Goal: Task Accomplishment & Management: Use online tool/utility

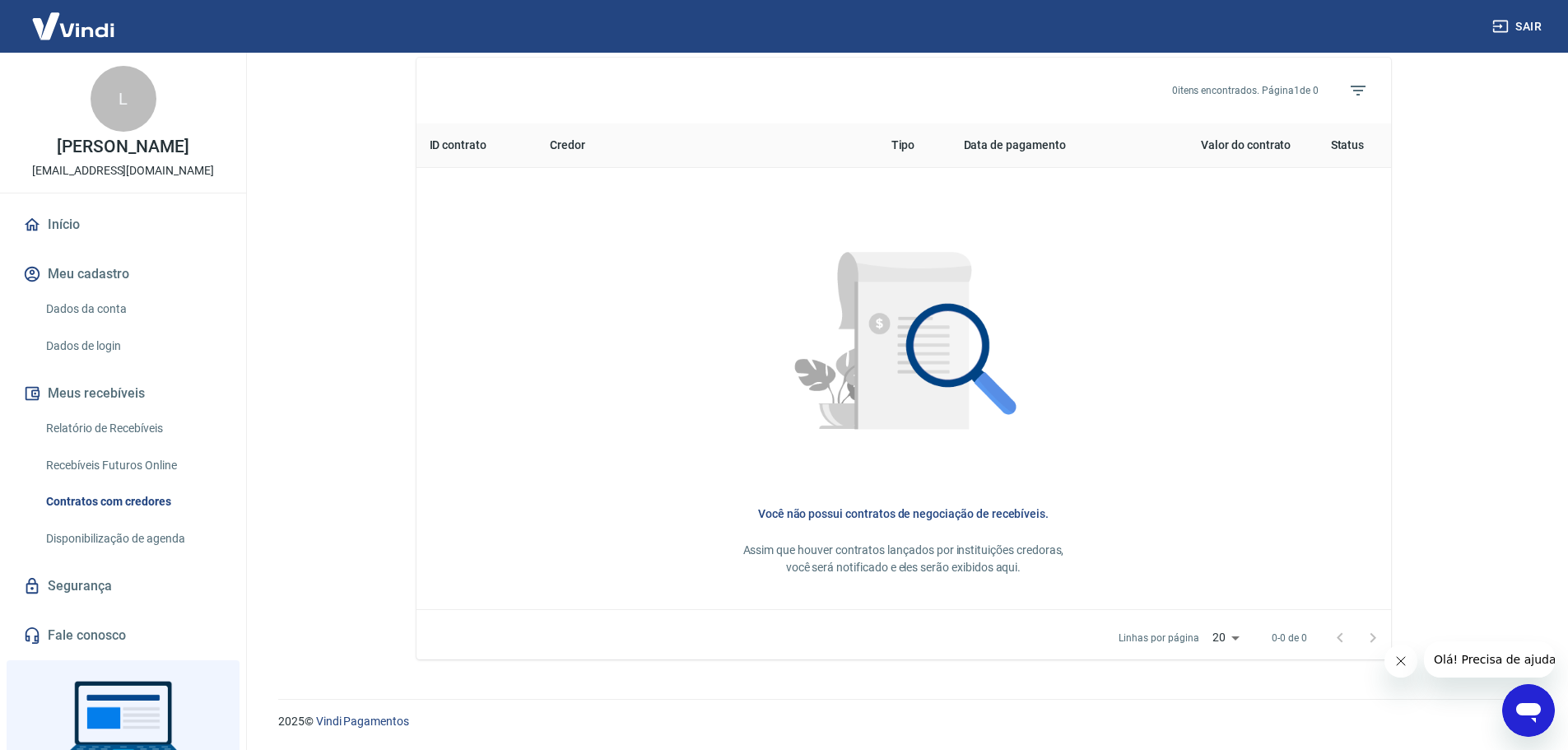
click at [71, 225] on link "Início" at bounding box center [123, 224] width 206 height 37
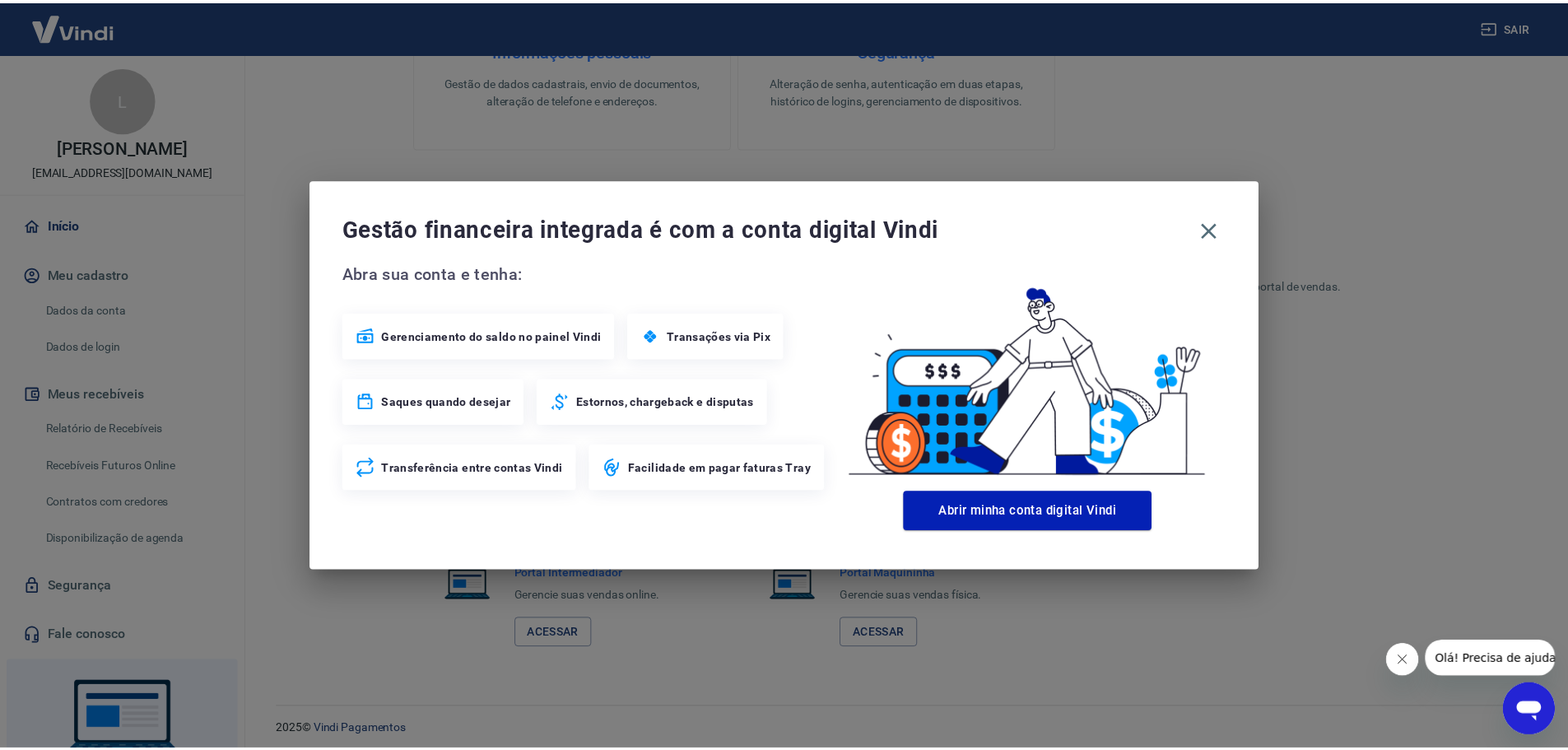
scroll to position [824, 0]
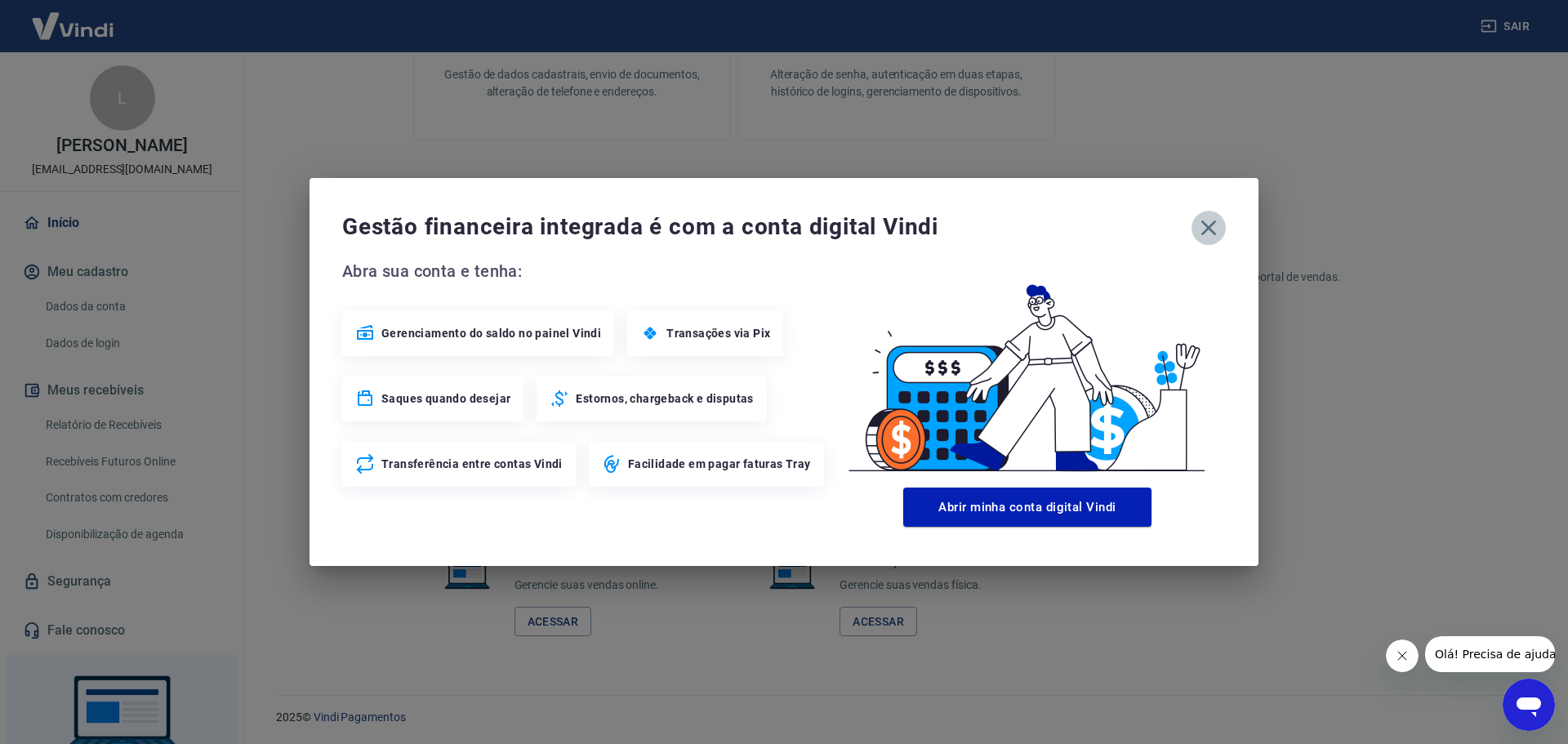
click at [1216, 231] on icon "button" at bounding box center [1208, 227] width 26 height 26
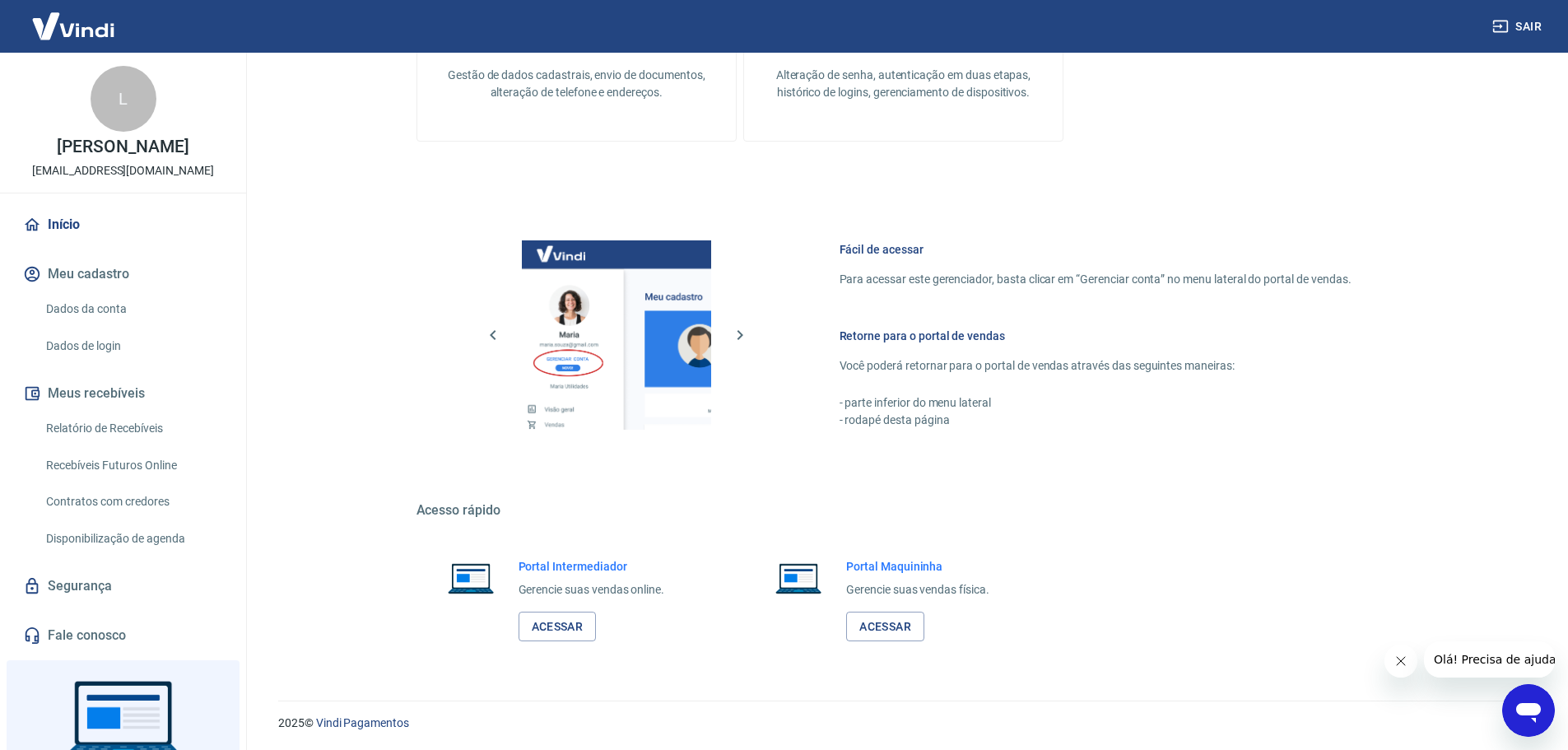
scroll to position [826, 0]
click at [543, 631] on link "Acessar" at bounding box center [558, 626] width 78 height 31
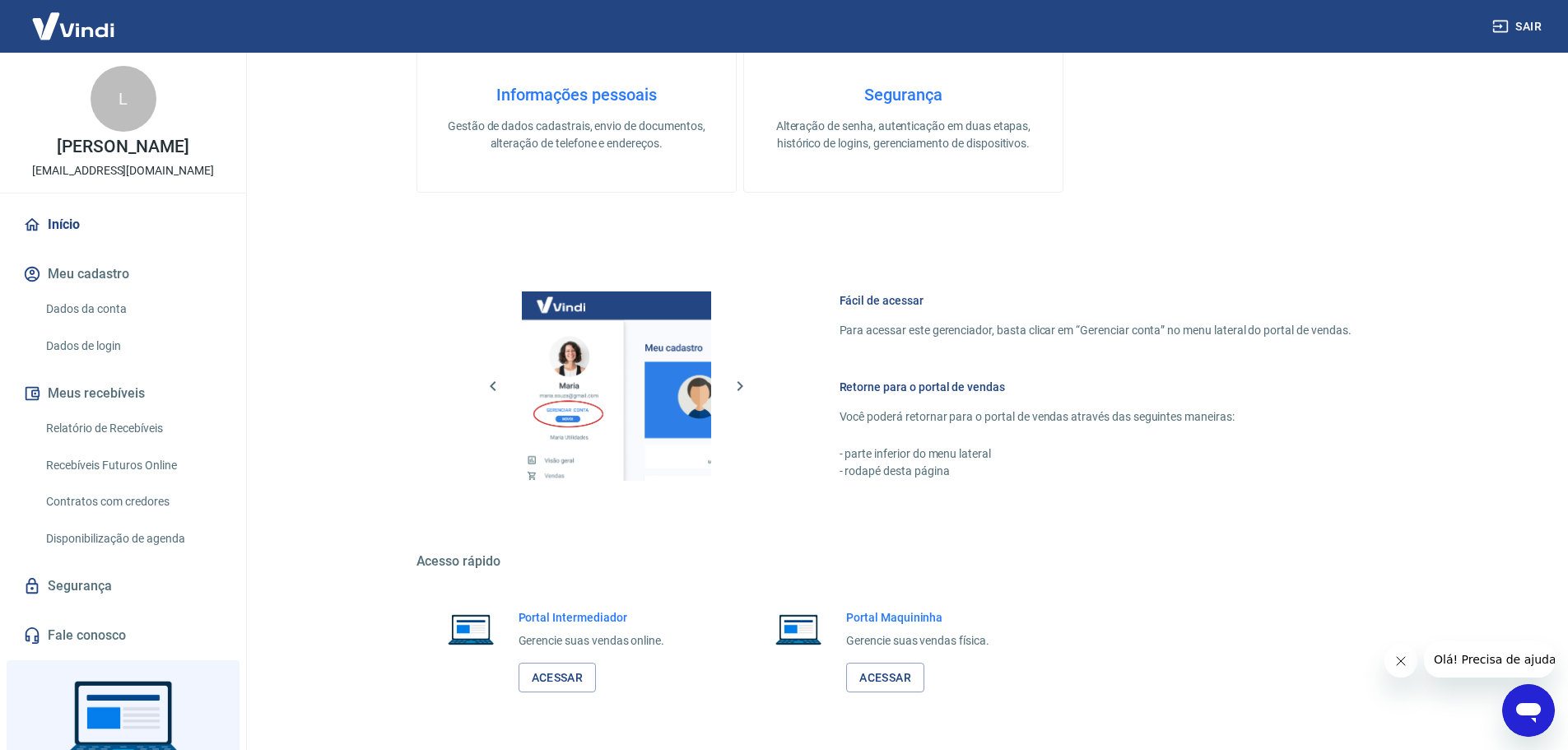
scroll to position [496, 0]
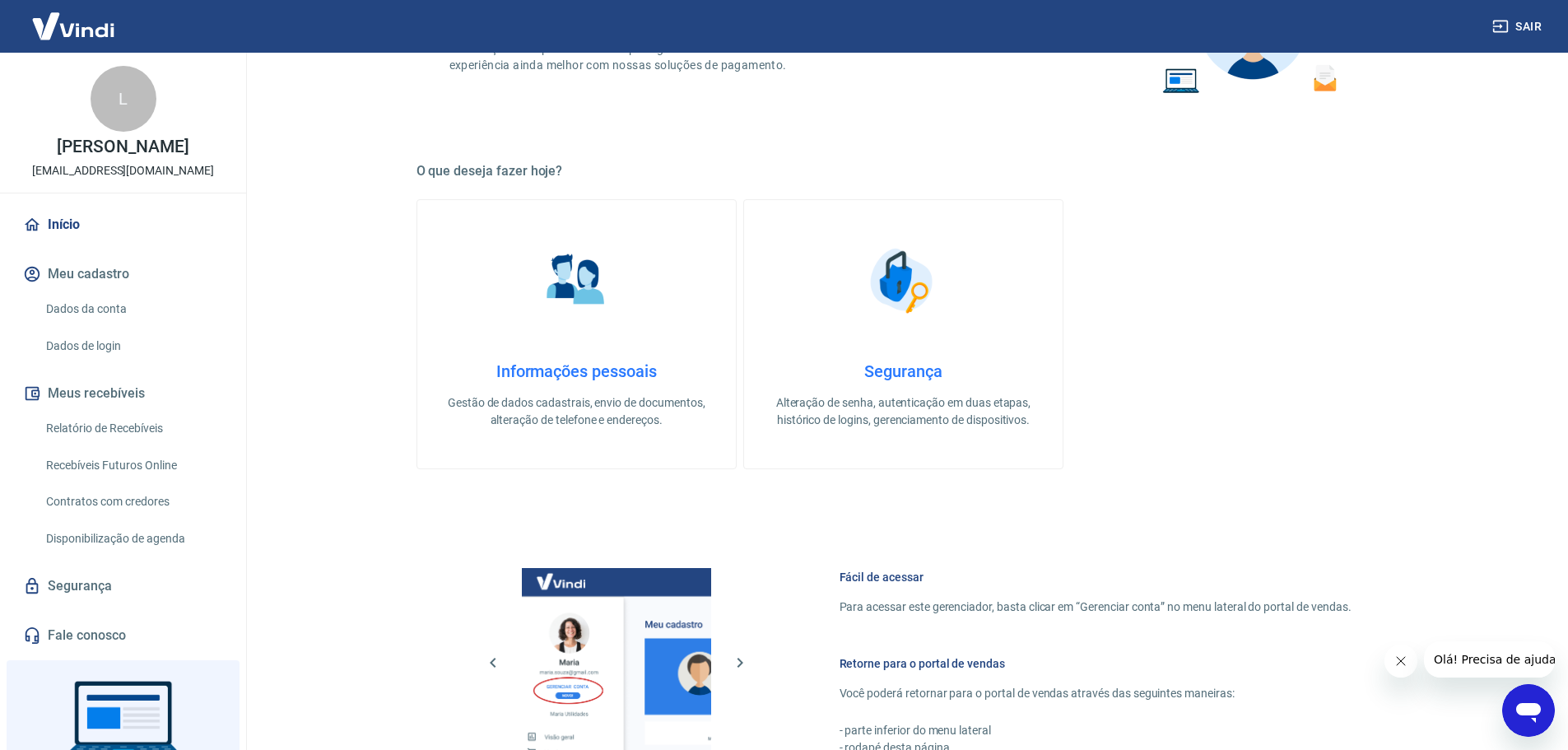
click at [86, 37] on img at bounding box center [73, 26] width 107 height 50
click at [99, 34] on img at bounding box center [73, 26] width 107 height 50
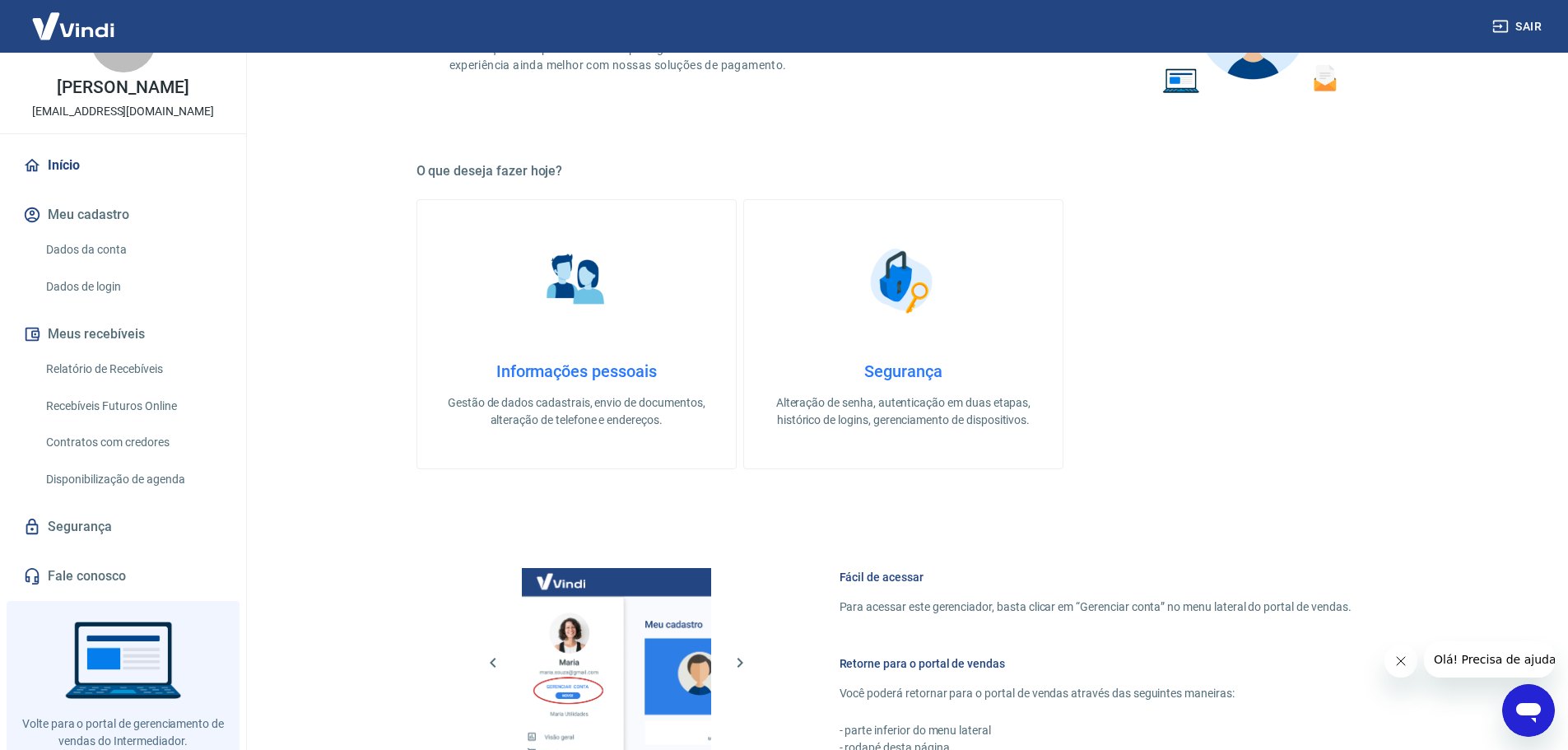
scroll to position [0, 0]
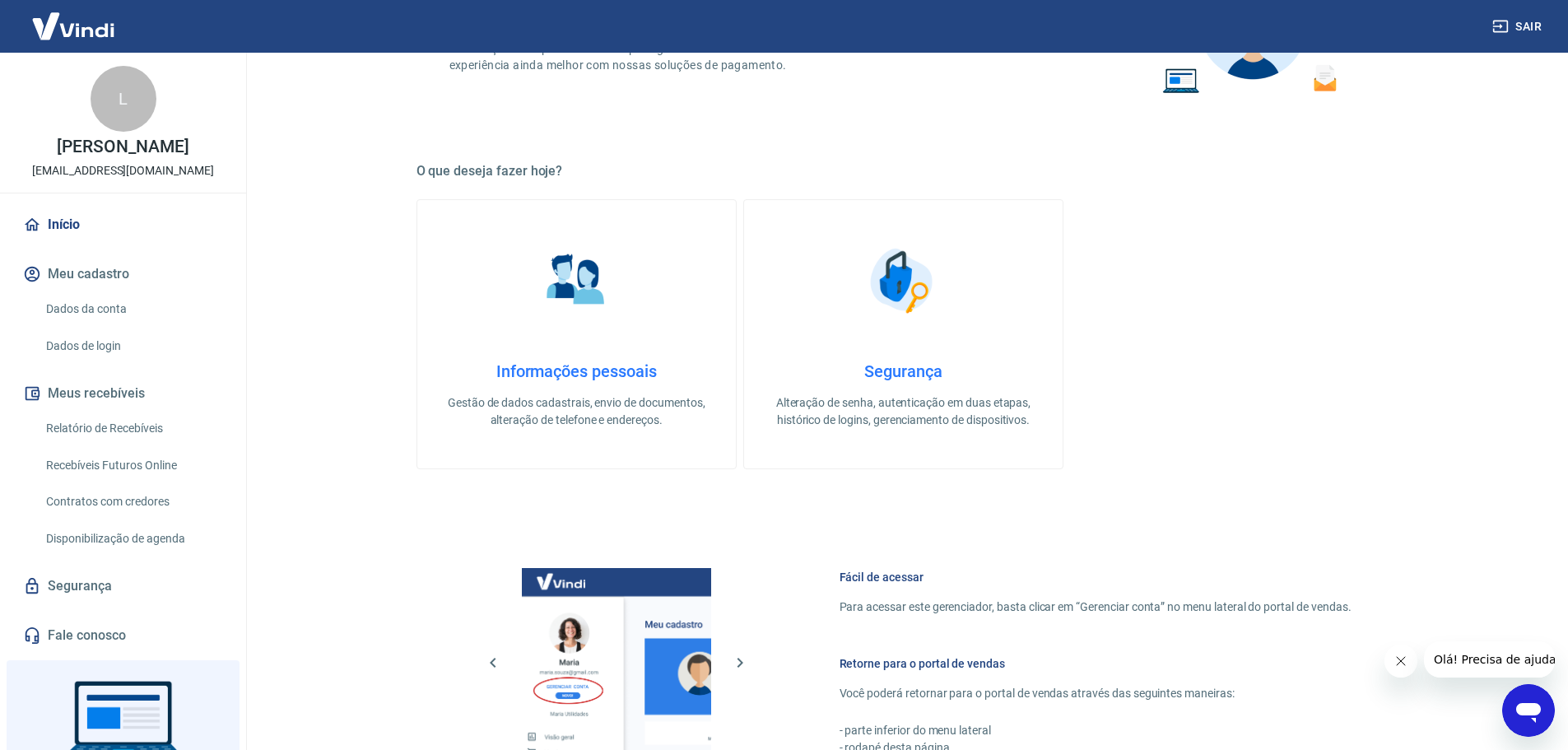
click at [72, 225] on link "Início" at bounding box center [123, 224] width 206 height 37
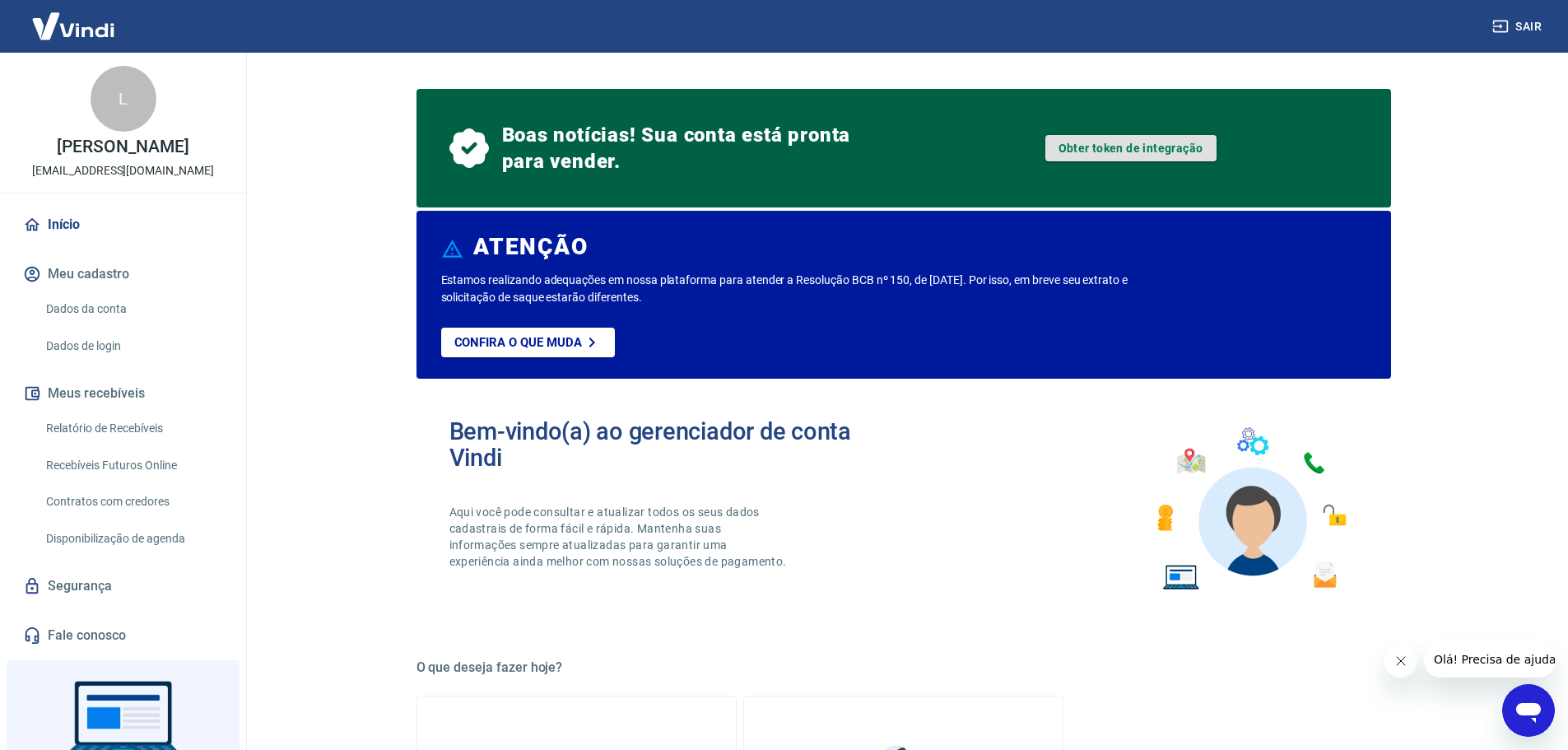
click at [1162, 147] on link "Obter token de integração" at bounding box center [1131, 147] width 171 height 26
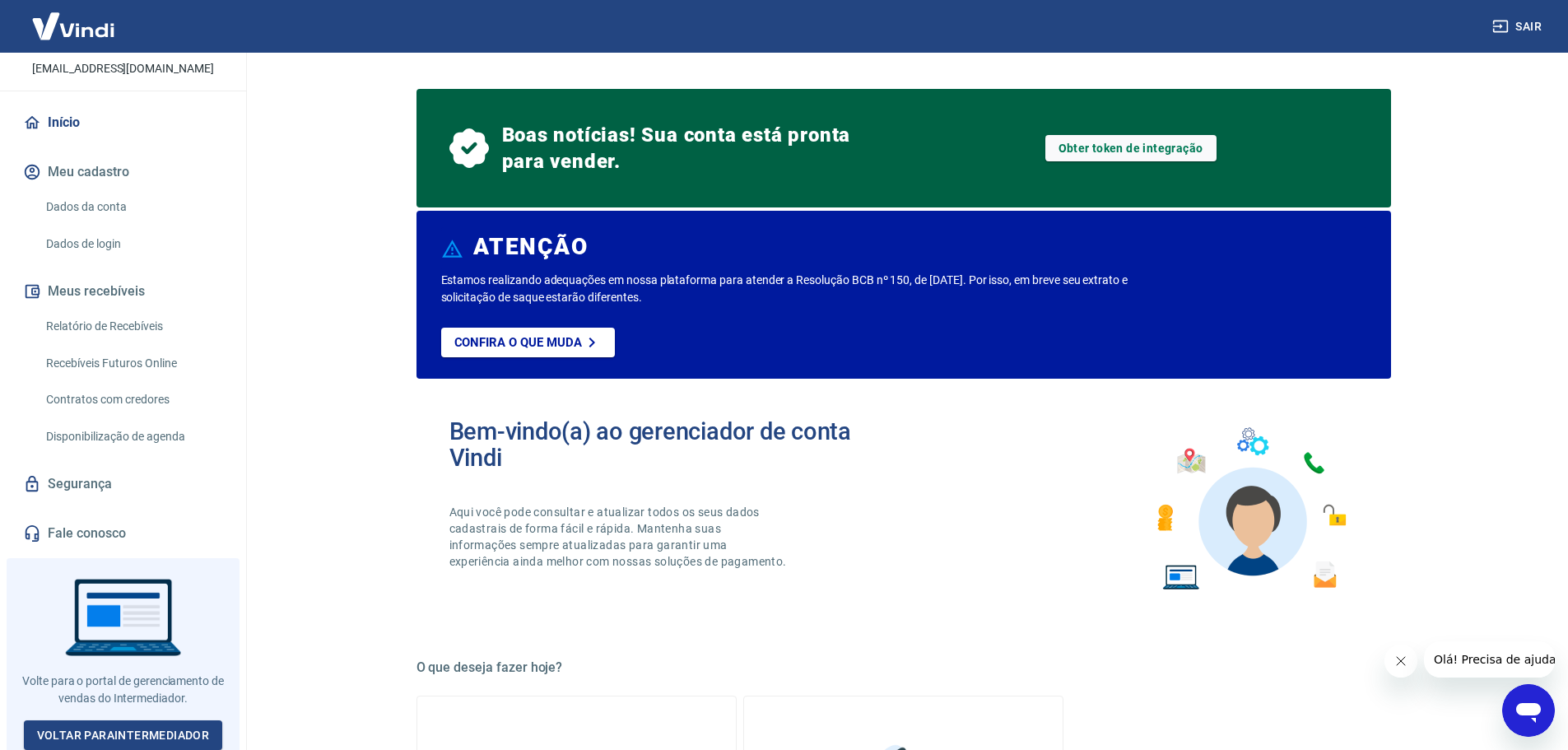
scroll to position [103, 0]
click at [89, 26] on img at bounding box center [73, 26] width 107 height 50
click at [68, 110] on link "Início" at bounding box center [123, 122] width 206 height 37
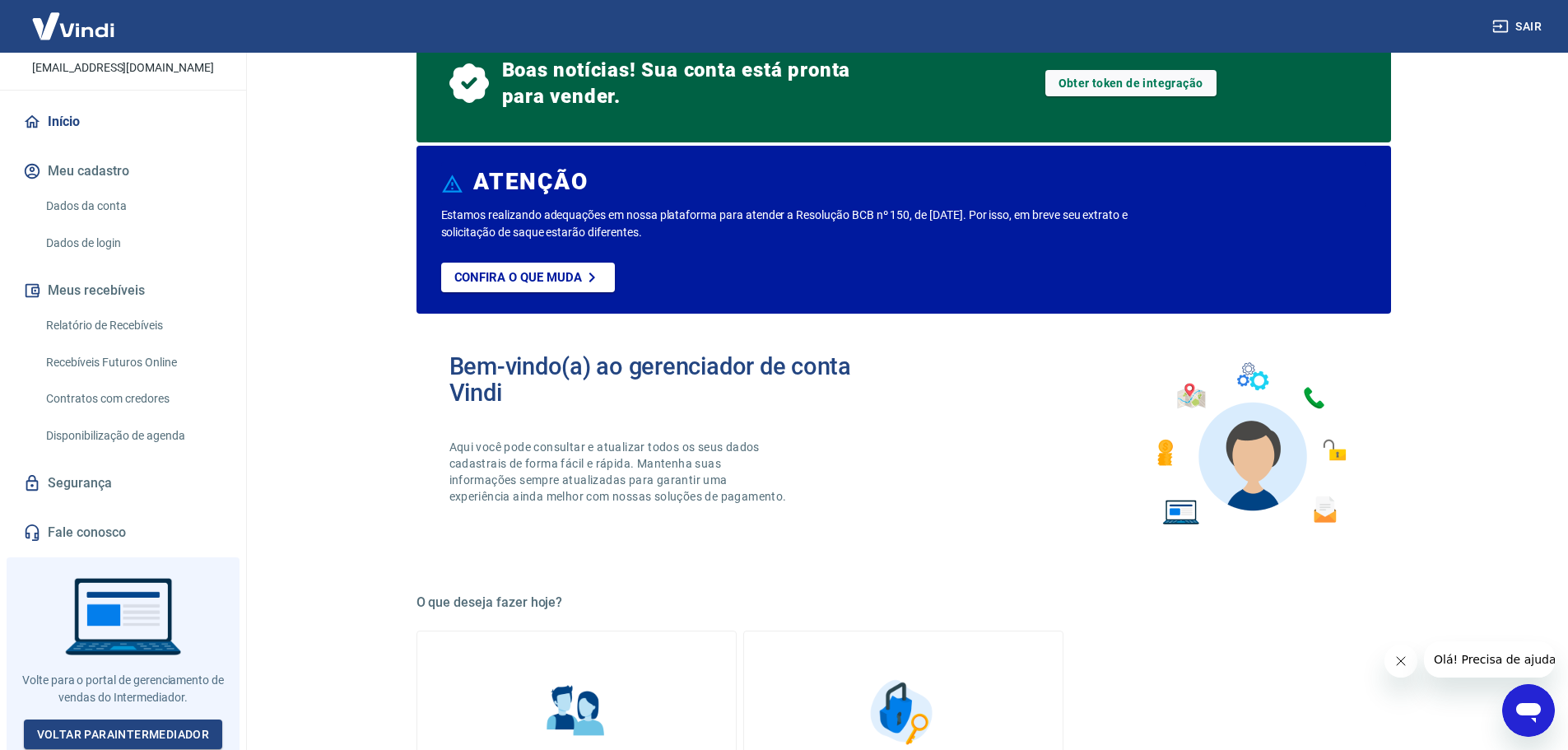
scroll to position [164, 0]
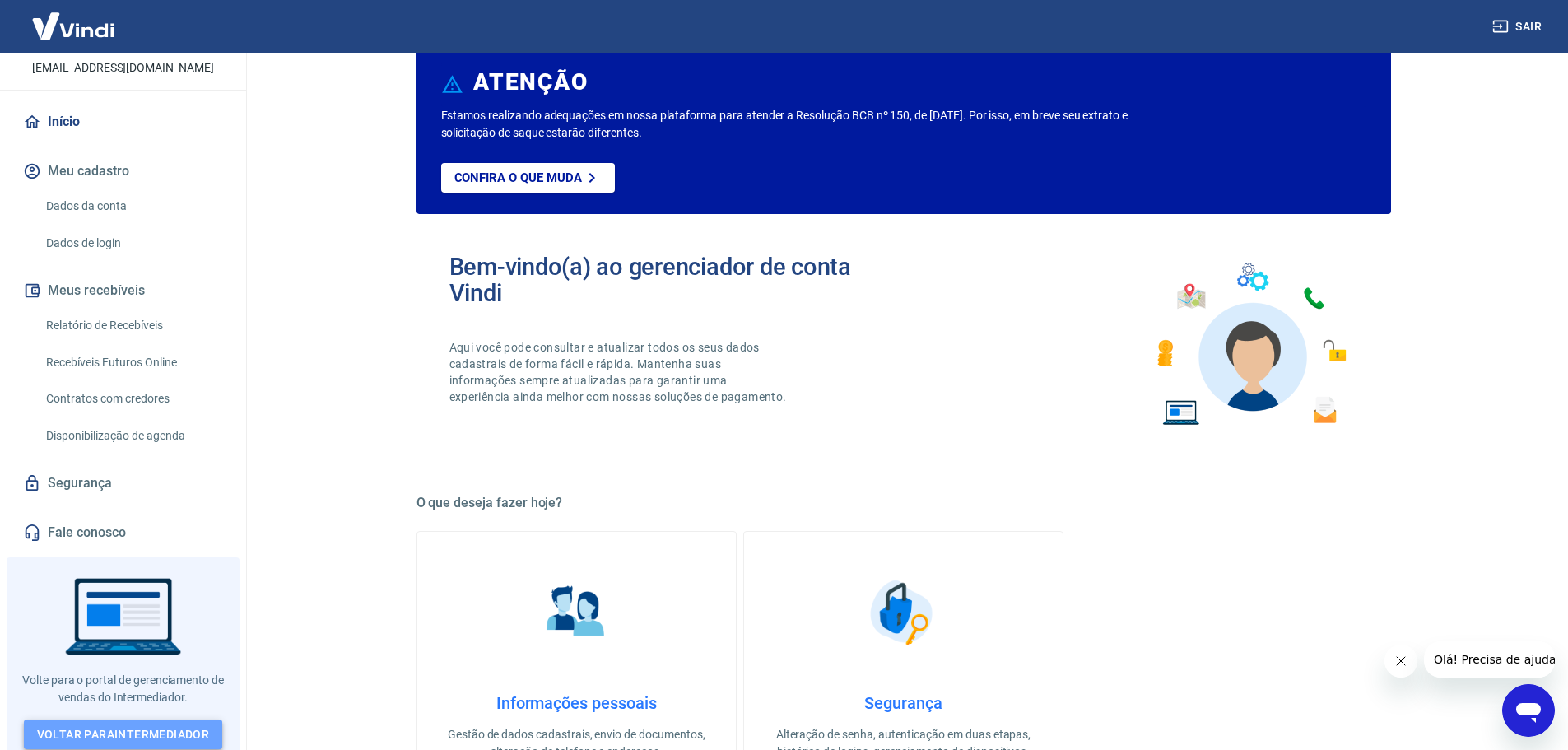
click at [176, 726] on link "Voltar para Intermediador" at bounding box center [124, 735] width 199 height 31
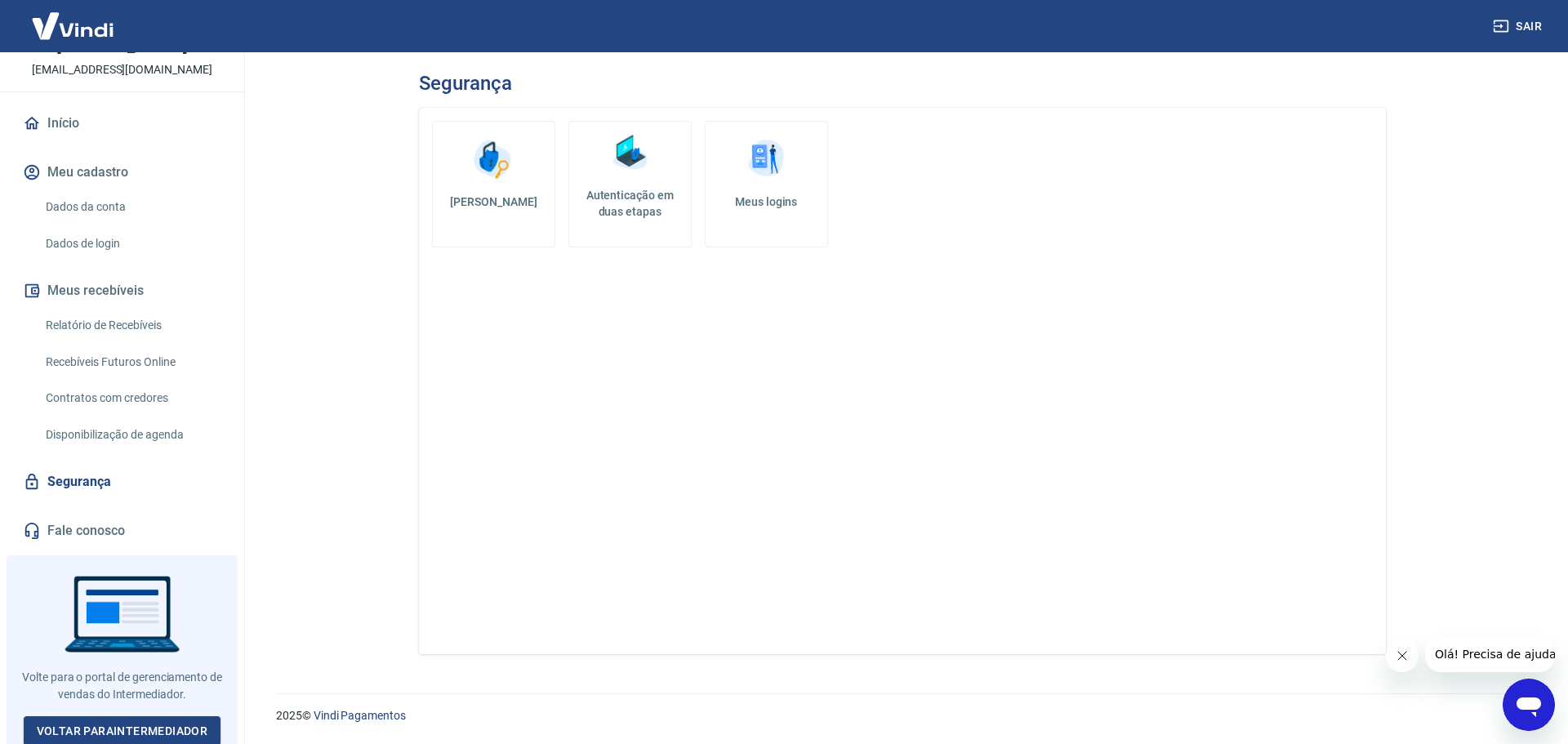
scroll to position [102, 0]
click at [94, 482] on link "Segurança" at bounding box center [122, 479] width 205 height 36
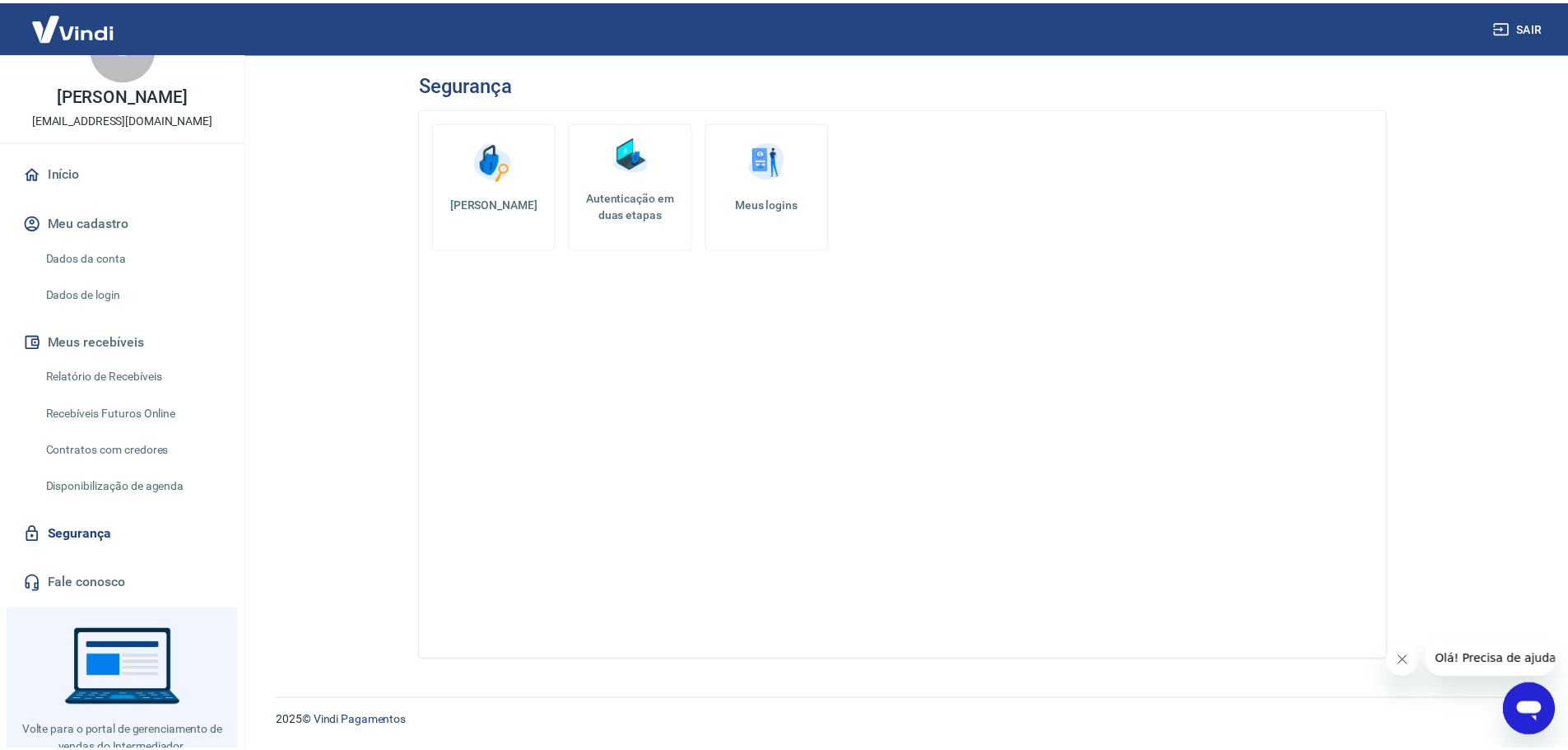
scroll to position [103, 0]
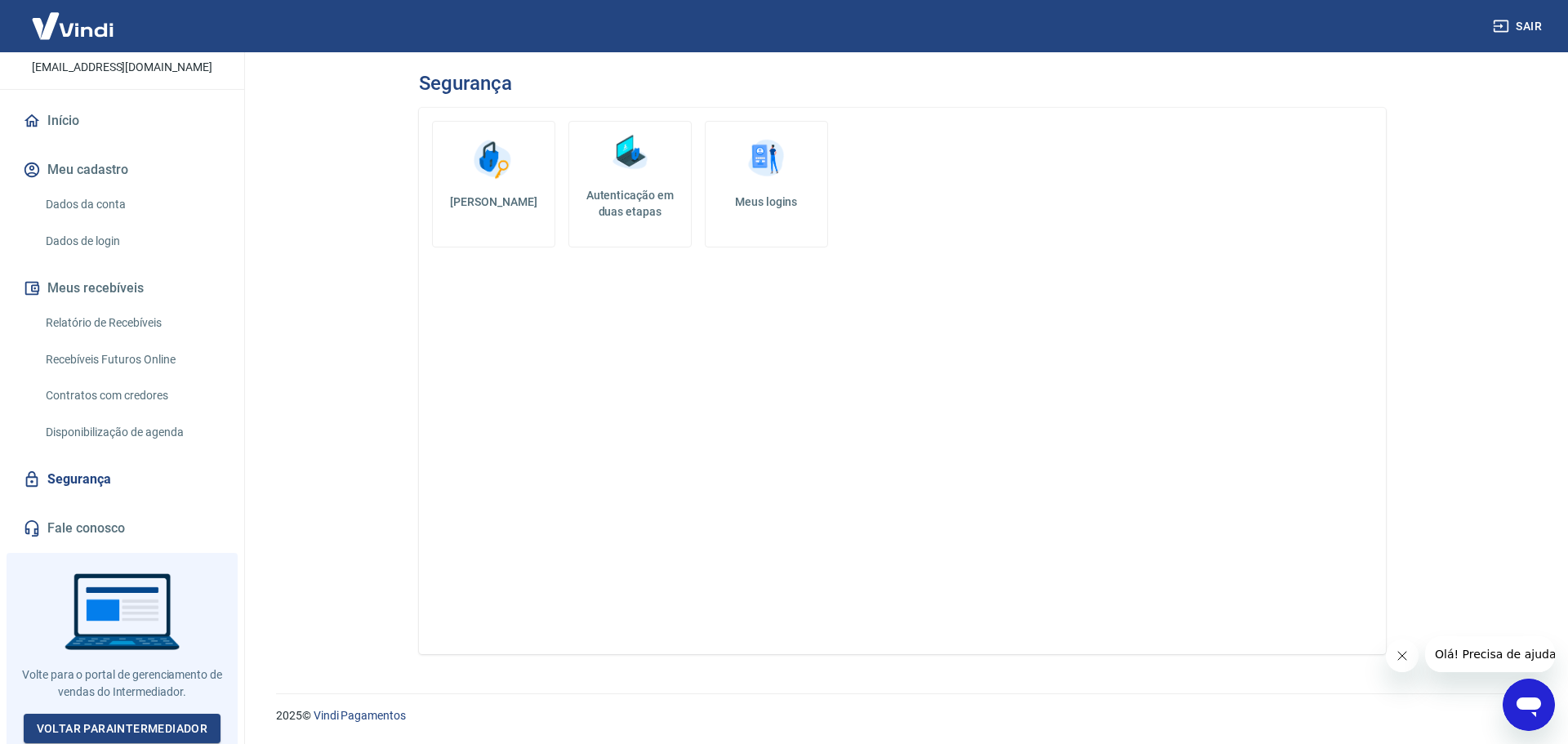
click at [51, 108] on link "Início" at bounding box center [122, 121] width 205 height 36
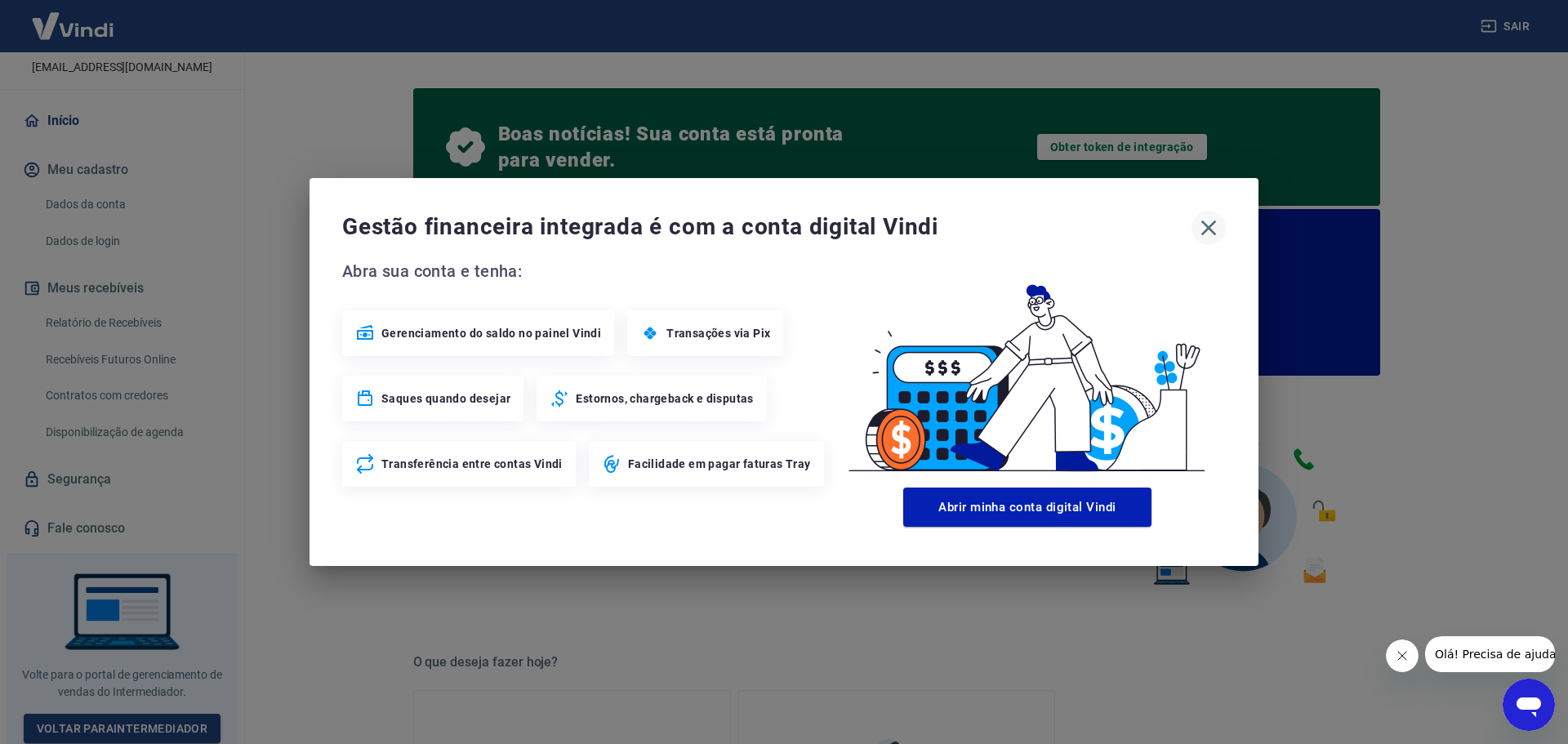
click at [1210, 232] on icon "button" at bounding box center [1208, 227] width 26 height 26
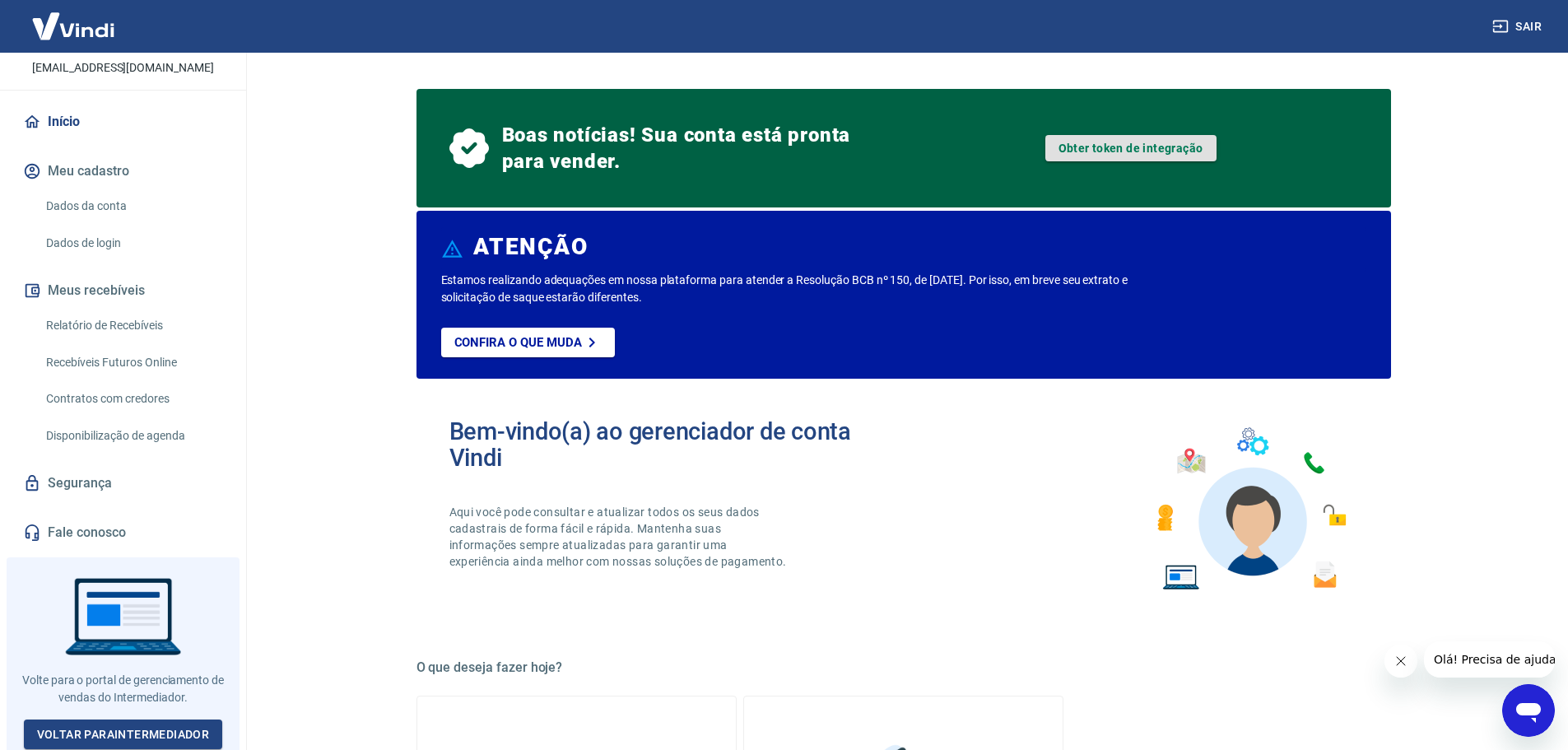
click at [1141, 142] on link "Obter token de integração" at bounding box center [1131, 147] width 171 height 26
